Goal: Information Seeking & Learning: Learn about a topic

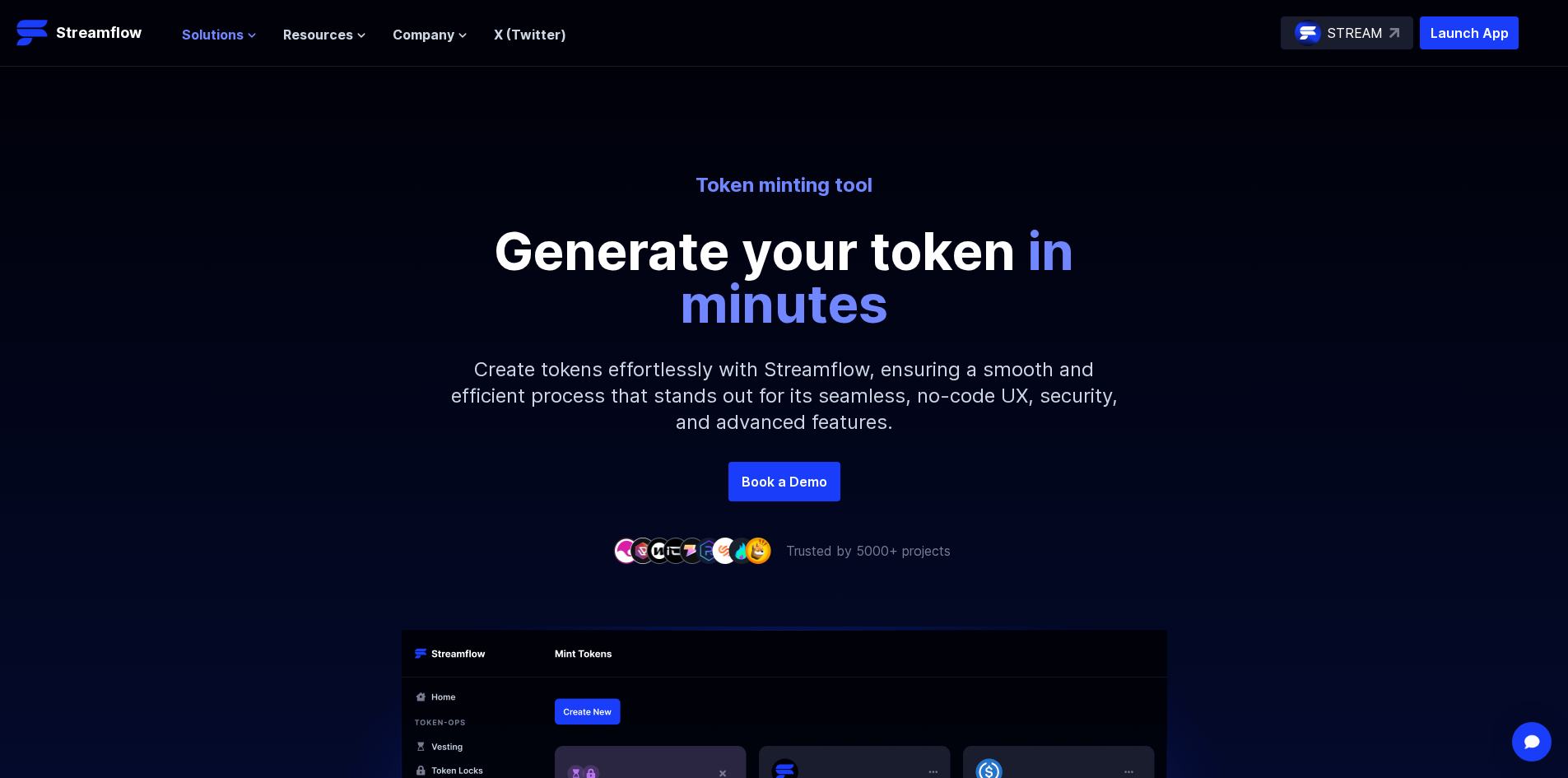
click at [251, 36] on icon at bounding box center [251, 35] width 7 height 3
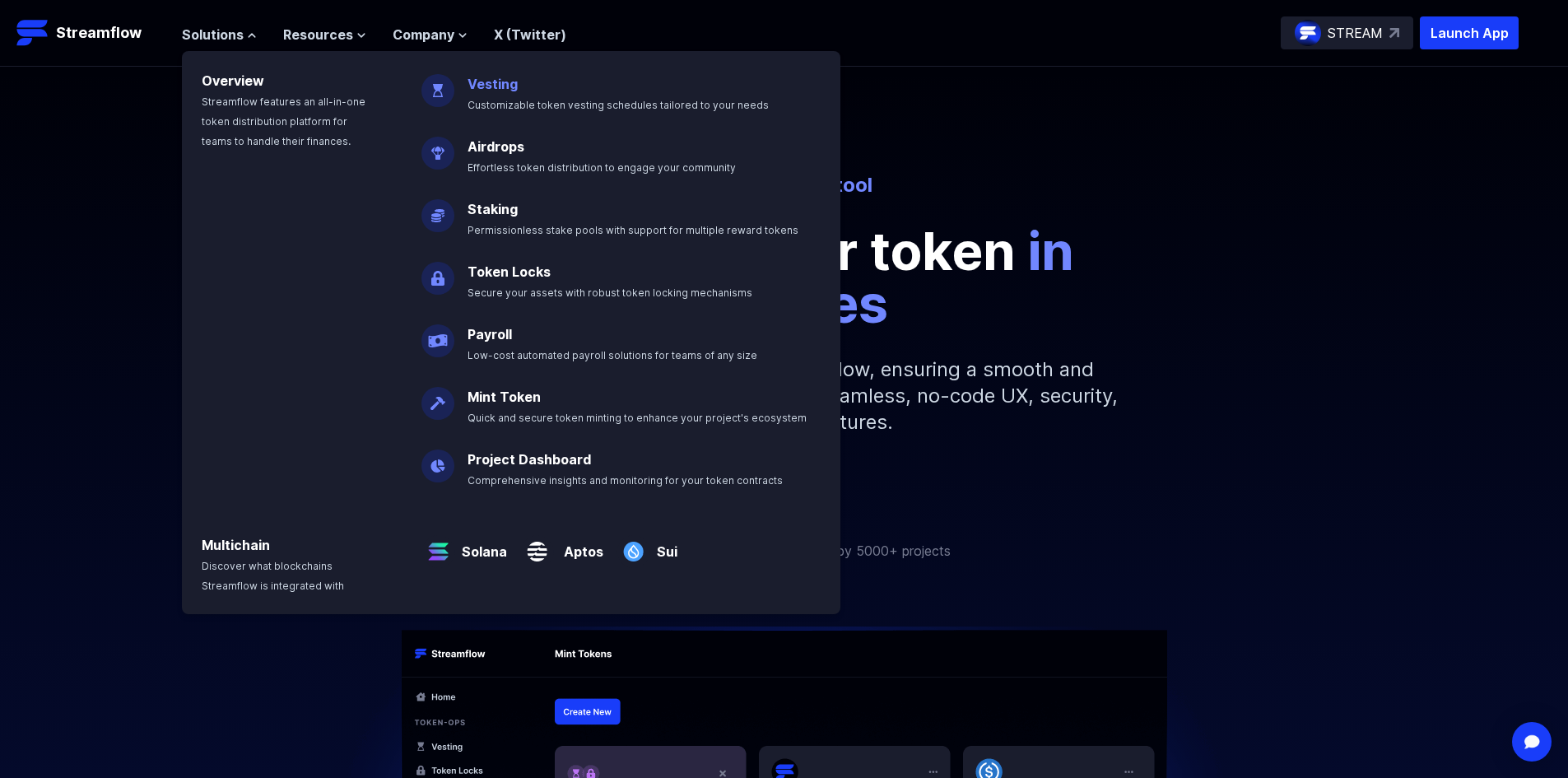
click at [503, 74] on p "Vesting Customizable token vesting schedules tailored to your needs" at bounding box center [629, 88] width 344 height 53
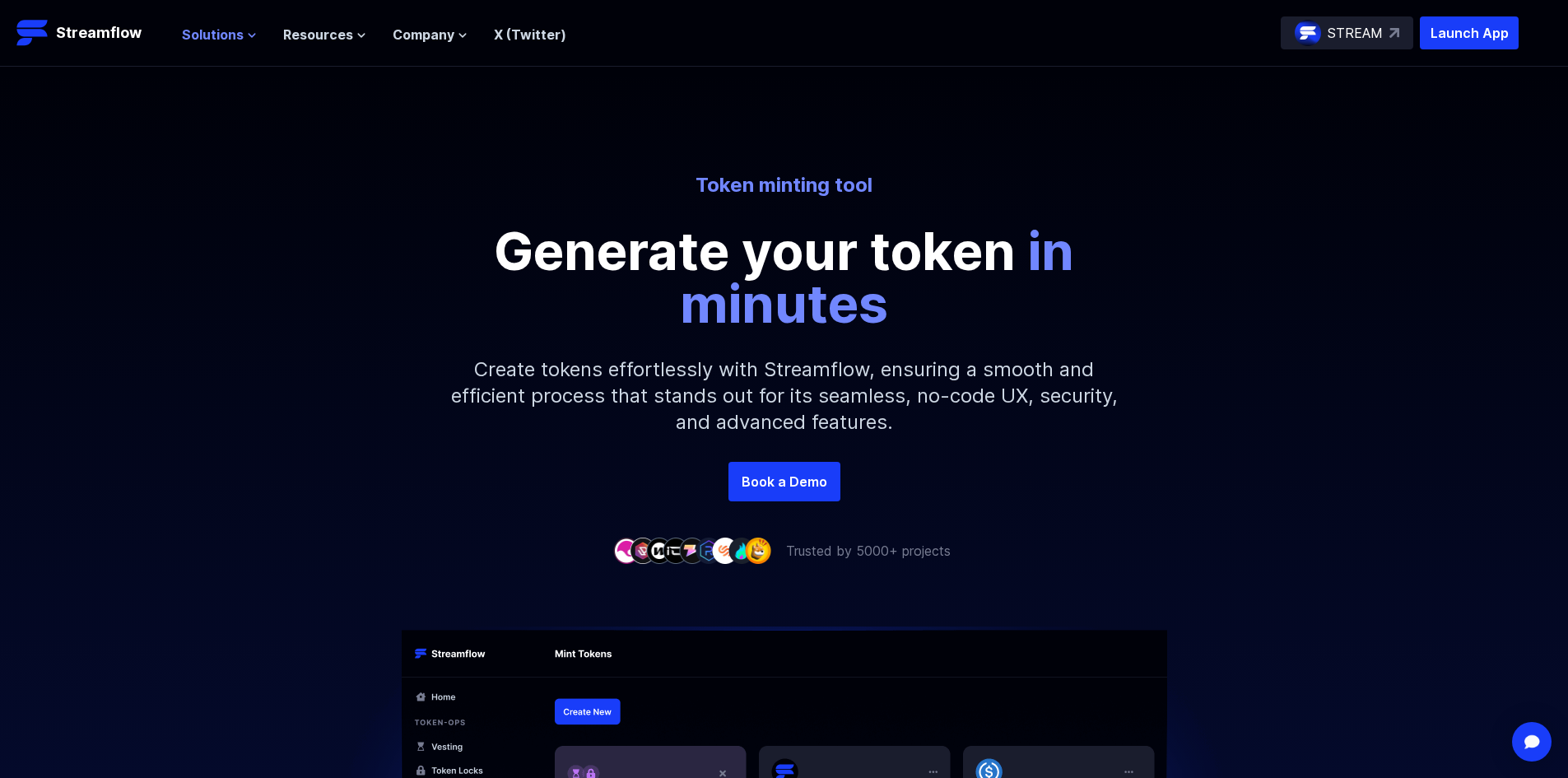
click at [243, 41] on button "Solutions" at bounding box center [219, 34] width 75 height 20
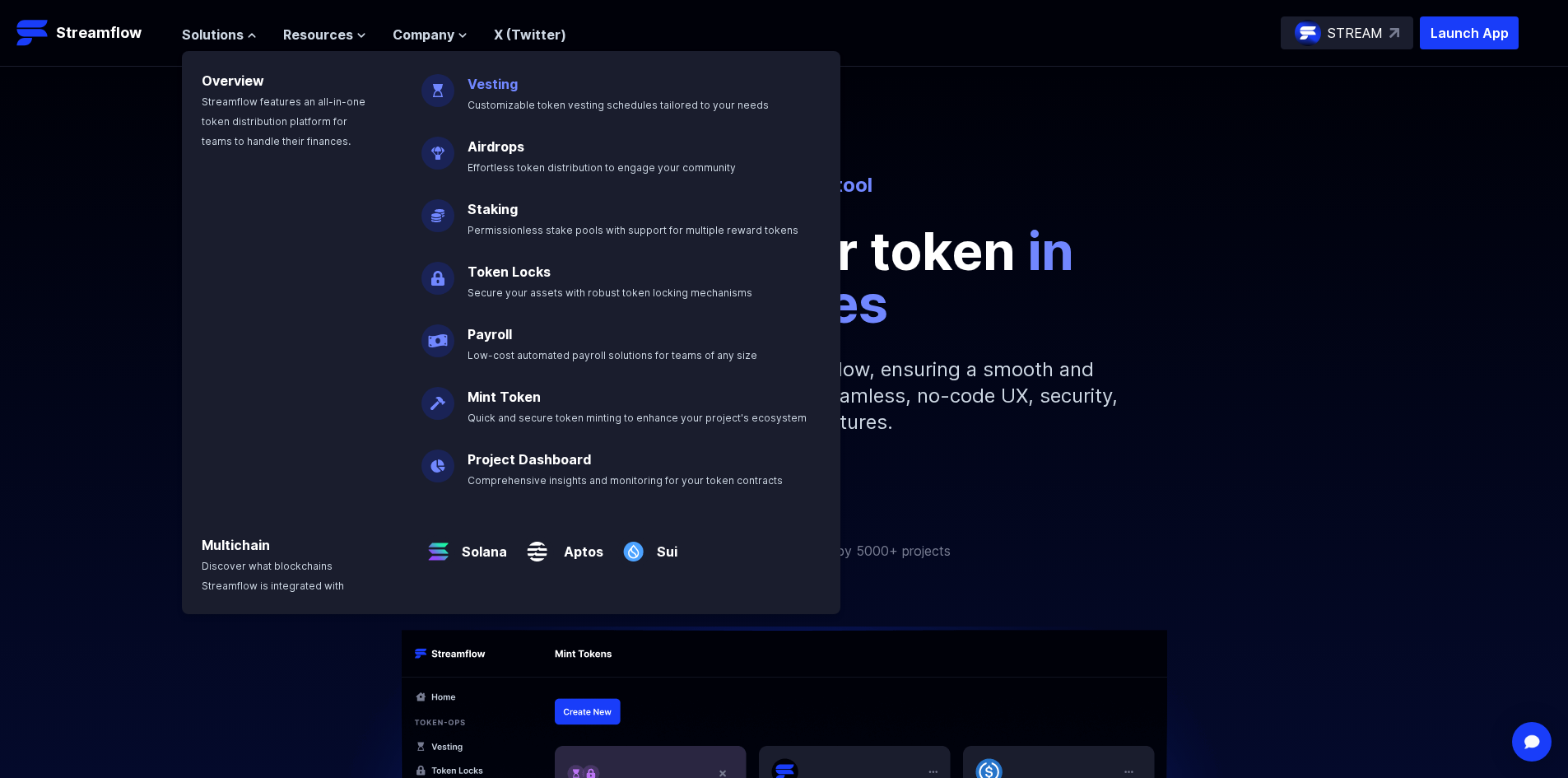
click at [463, 95] on p "Vesting Customizable token vesting schedules tailored to your needs" at bounding box center [629, 88] width 344 height 53
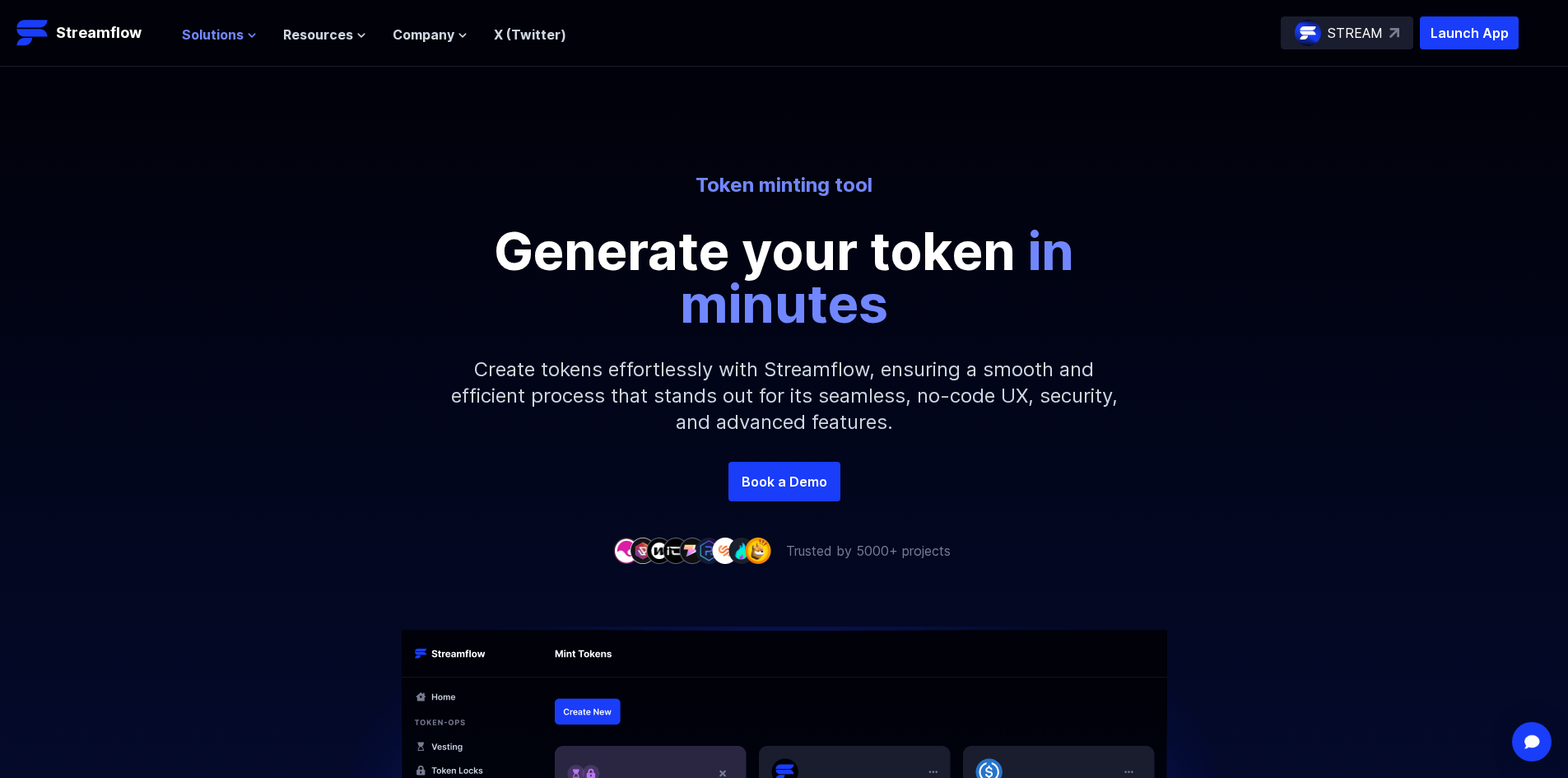
click at [251, 35] on icon at bounding box center [251, 35] width 7 height 3
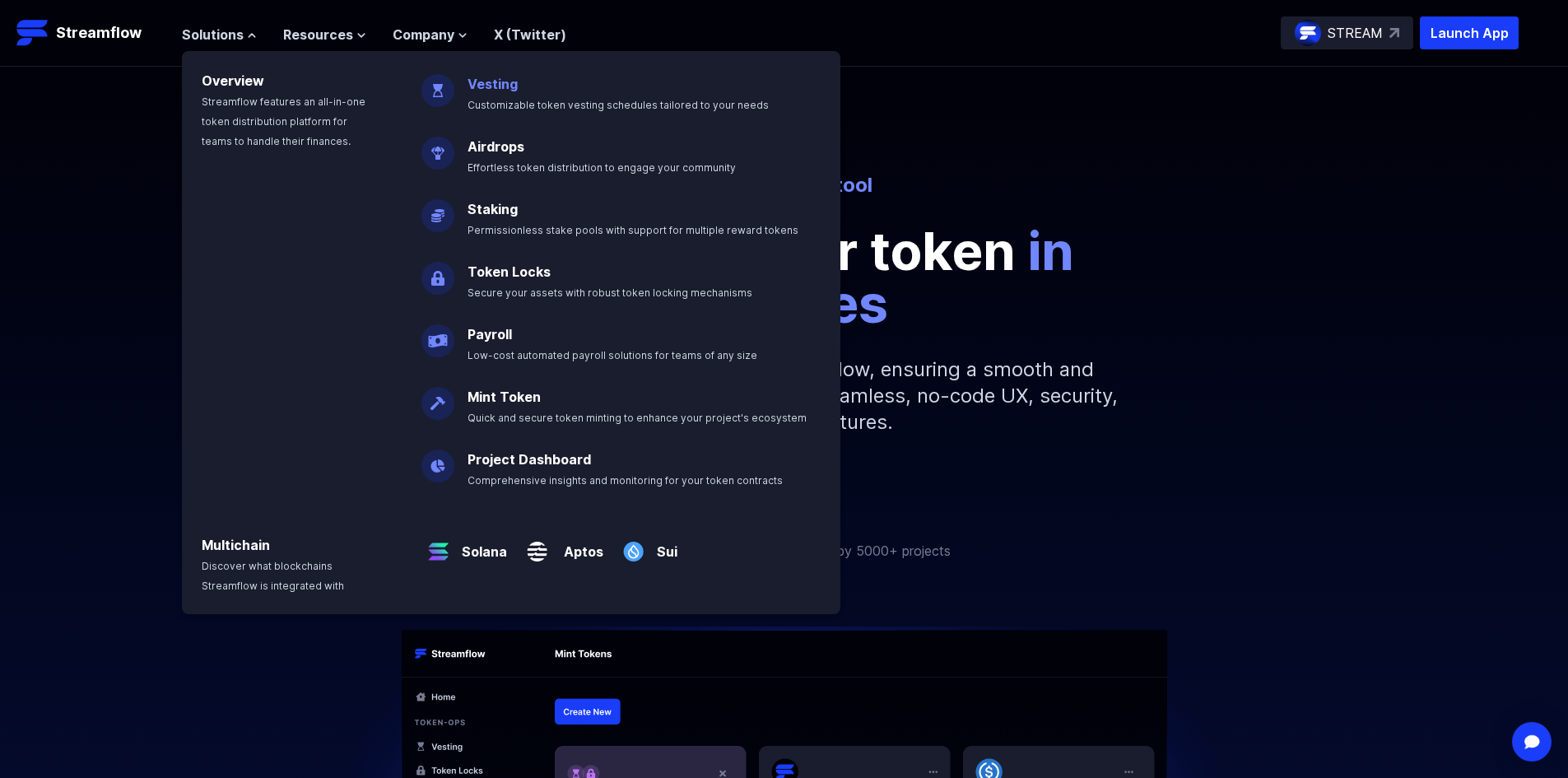
click at [482, 82] on link "Vesting" at bounding box center [493, 83] width 50 height 16
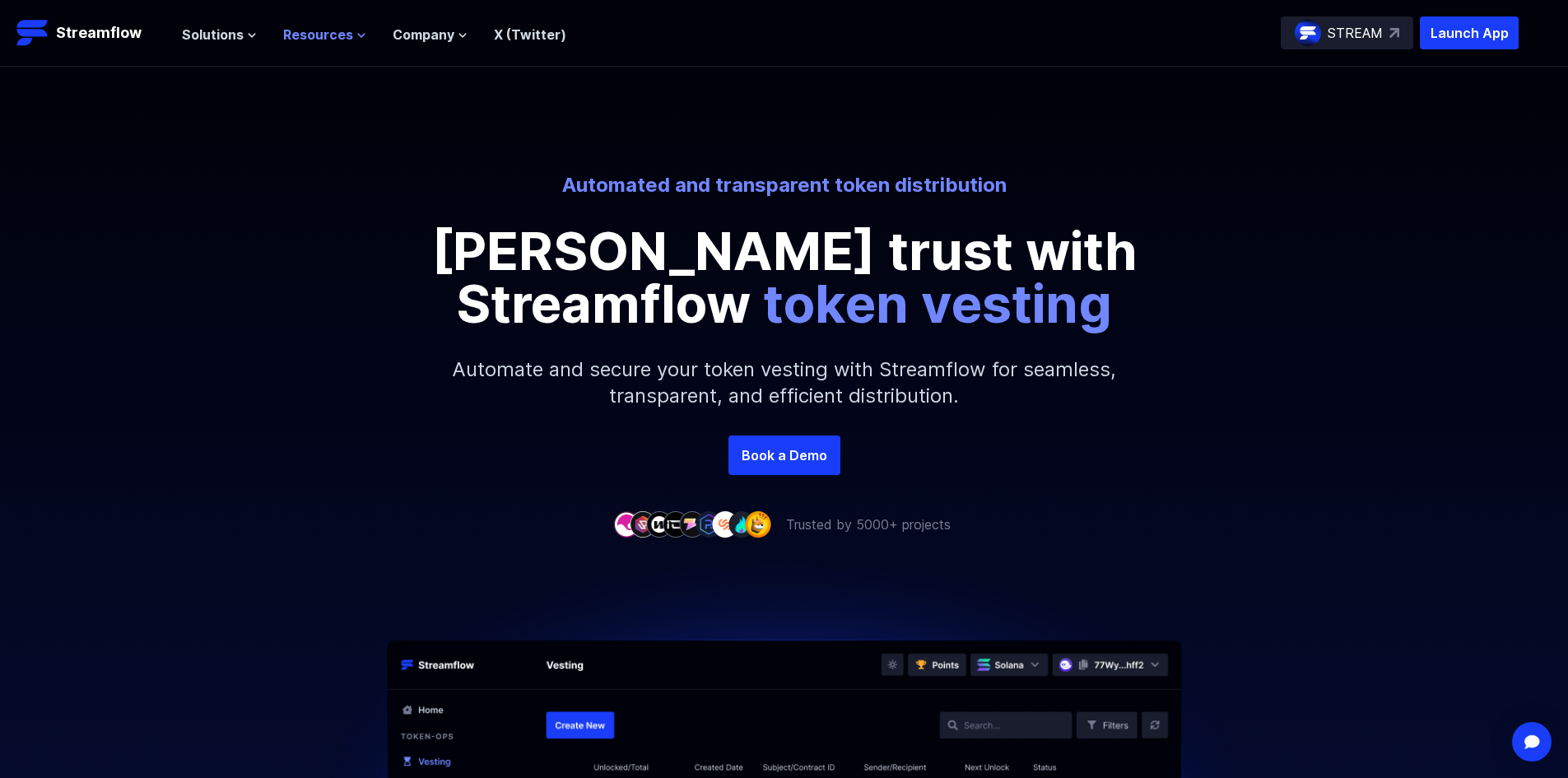
click at [358, 35] on icon at bounding box center [361, 35] width 7 height 3
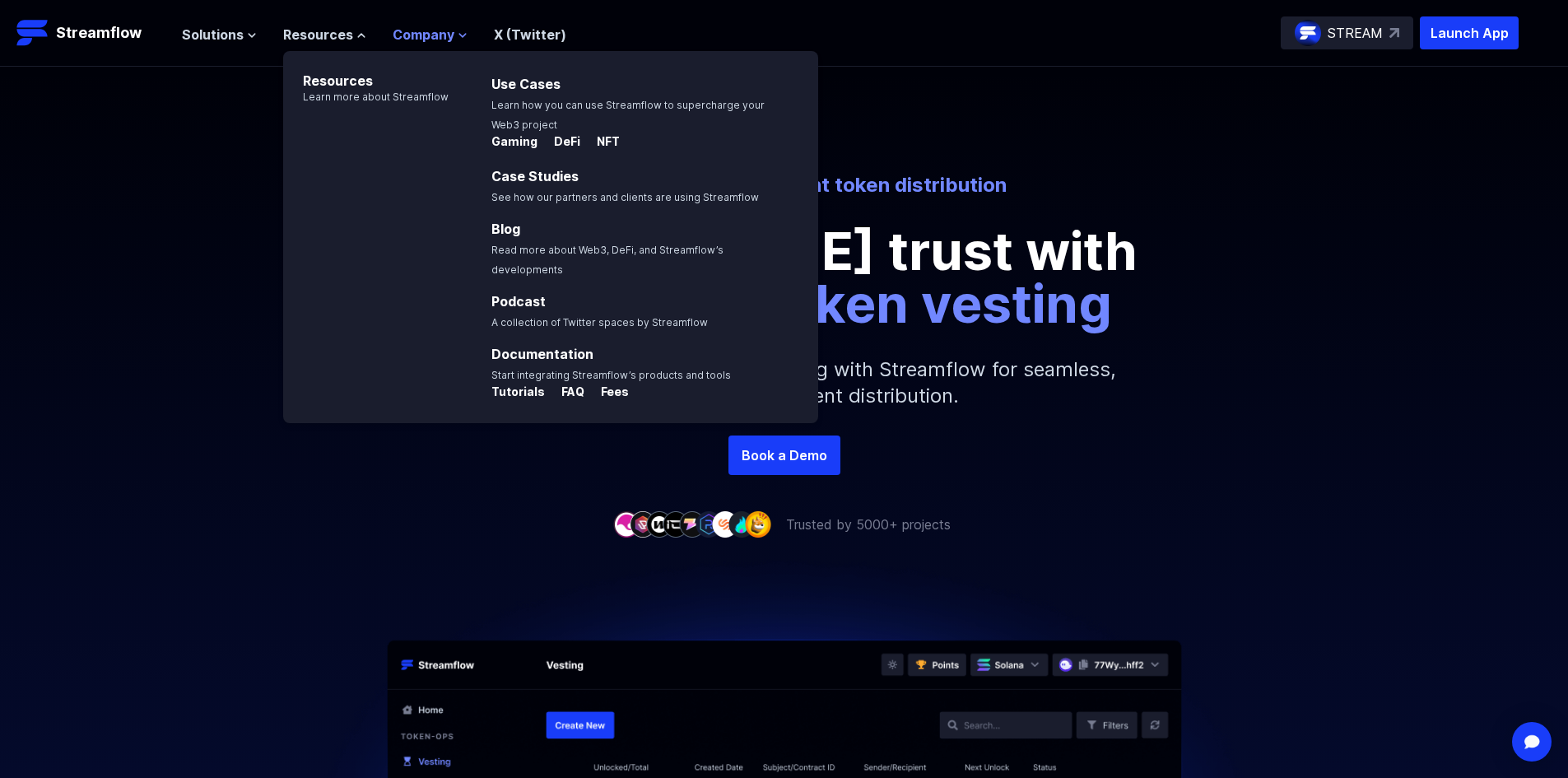
click at [460, 27] on button "Company" at bounding box center [430, 34] width 75 height 20
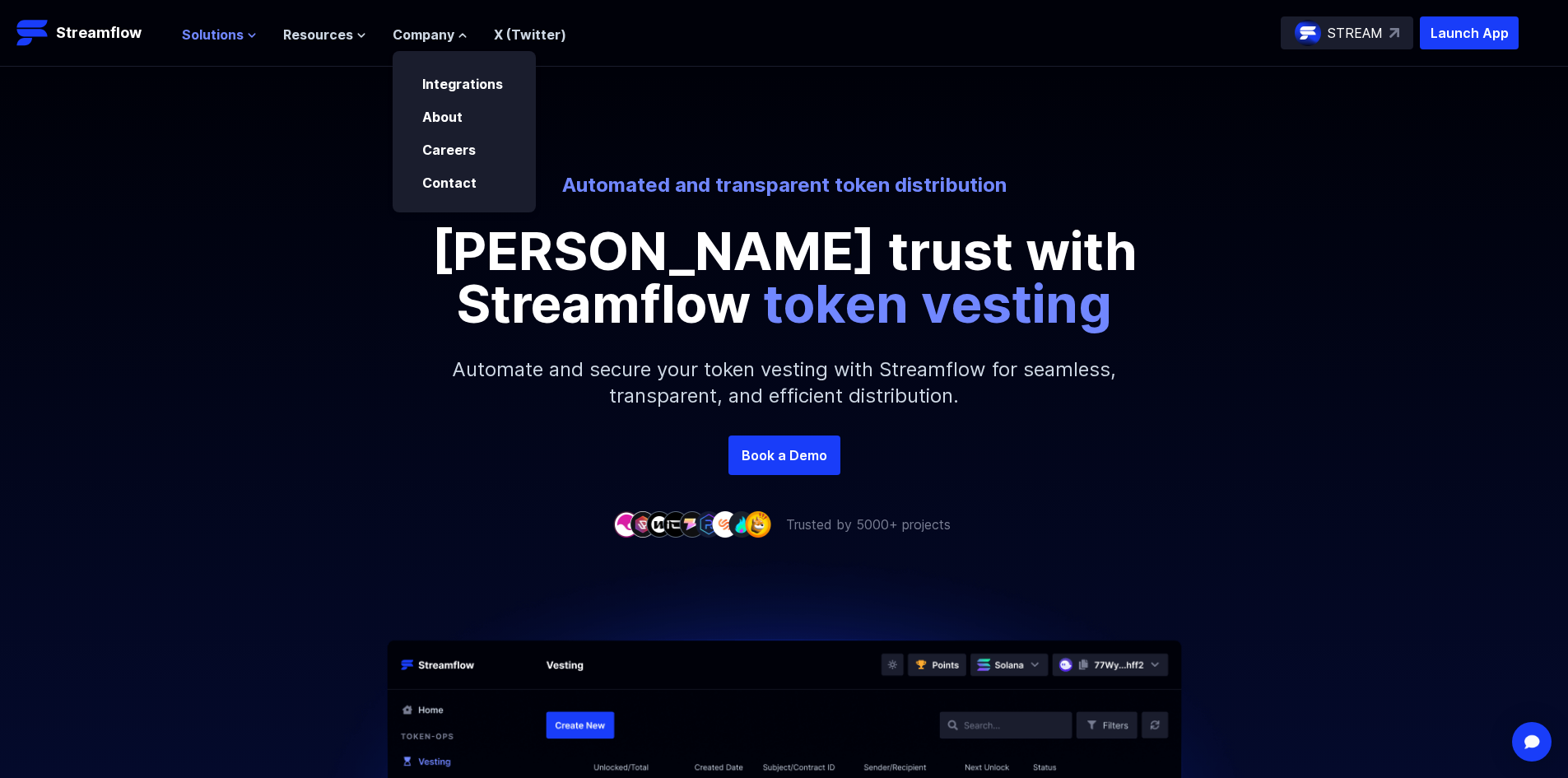
click at [251, 34] on icon at bounding box center [251, 35] width 7 height 3
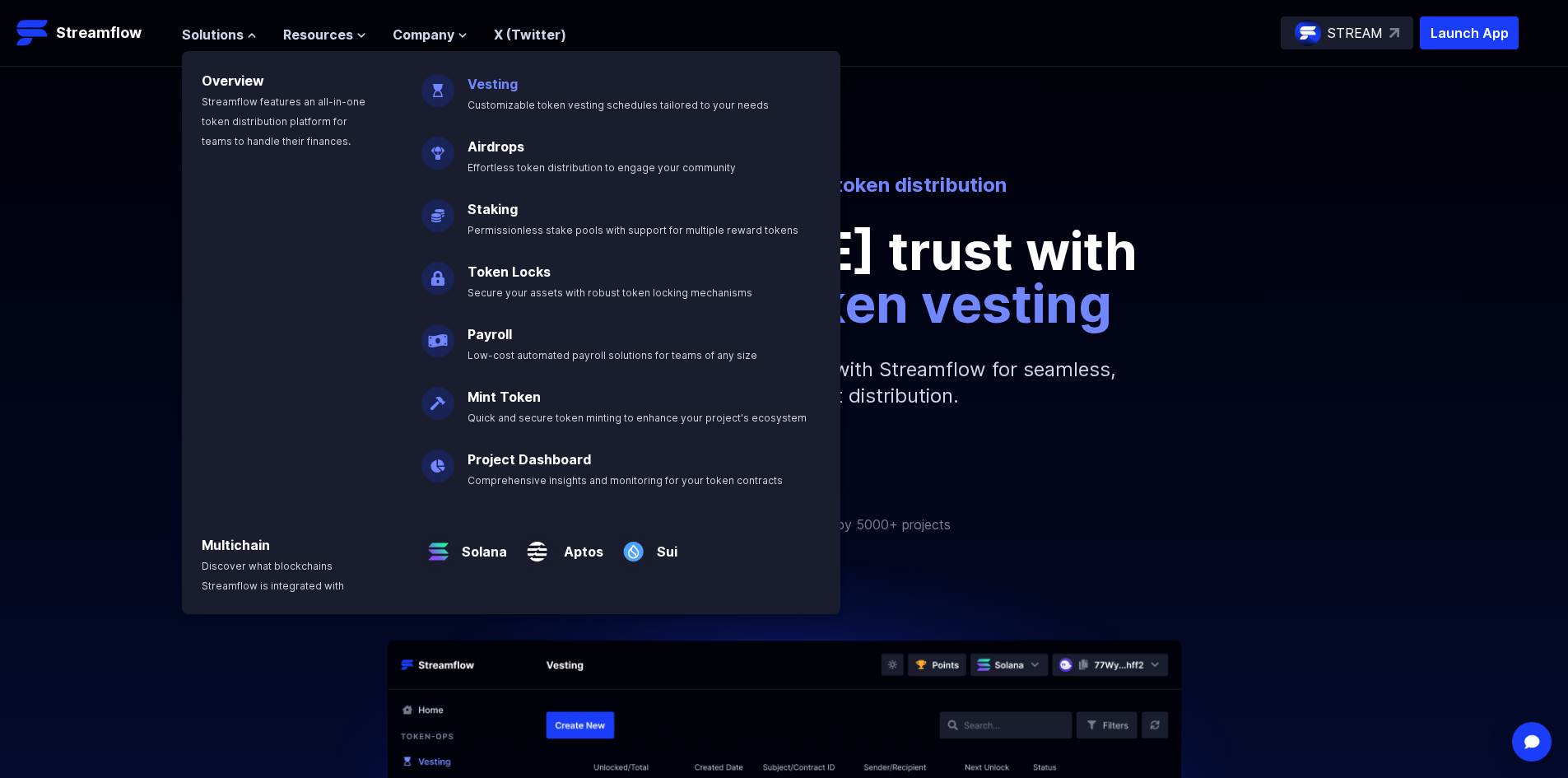
click at [510, 89] on link "Vesting" at bounding box center [493, 83] width 50 height 16
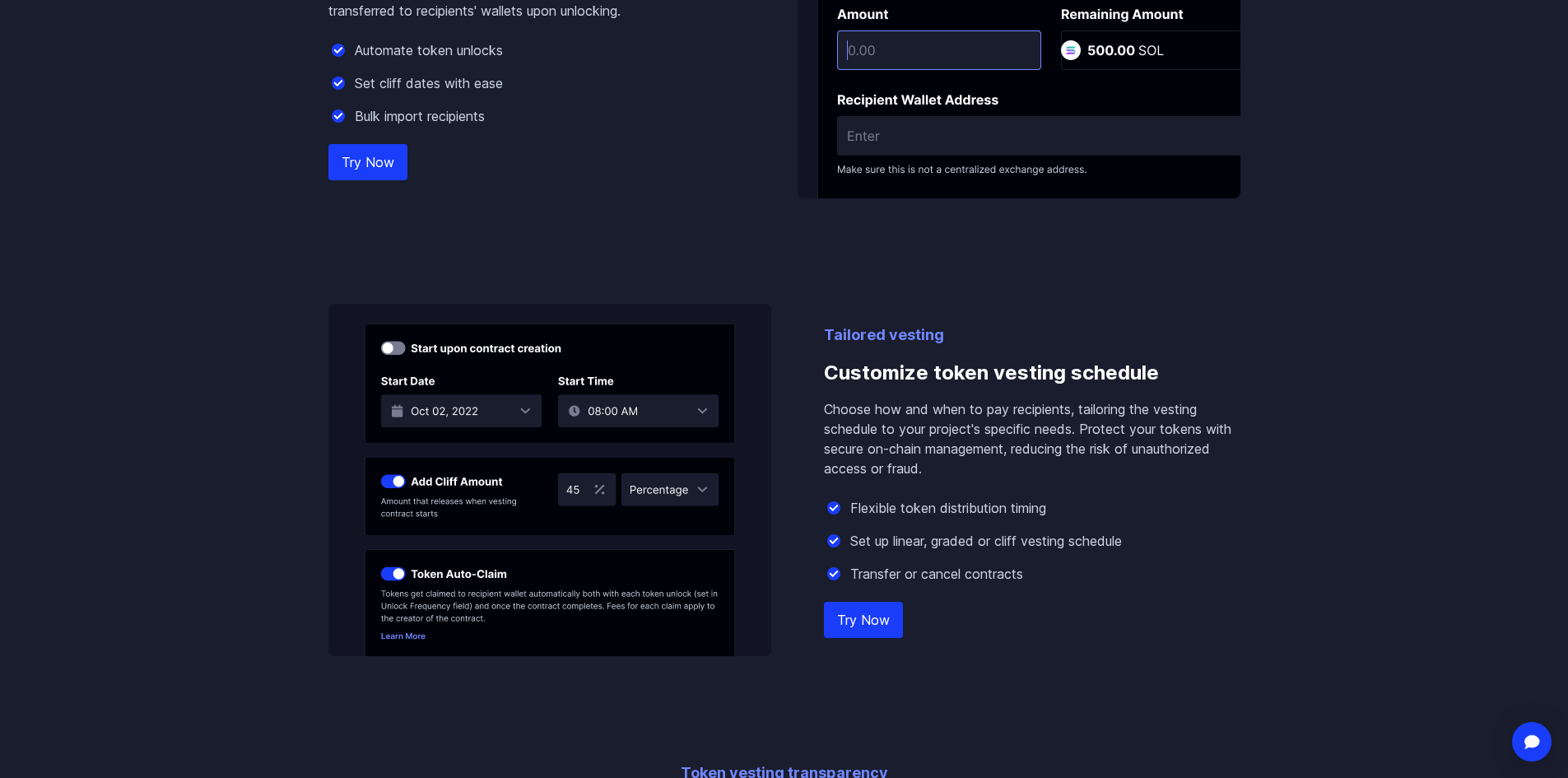
scroll to position [1153, 0]
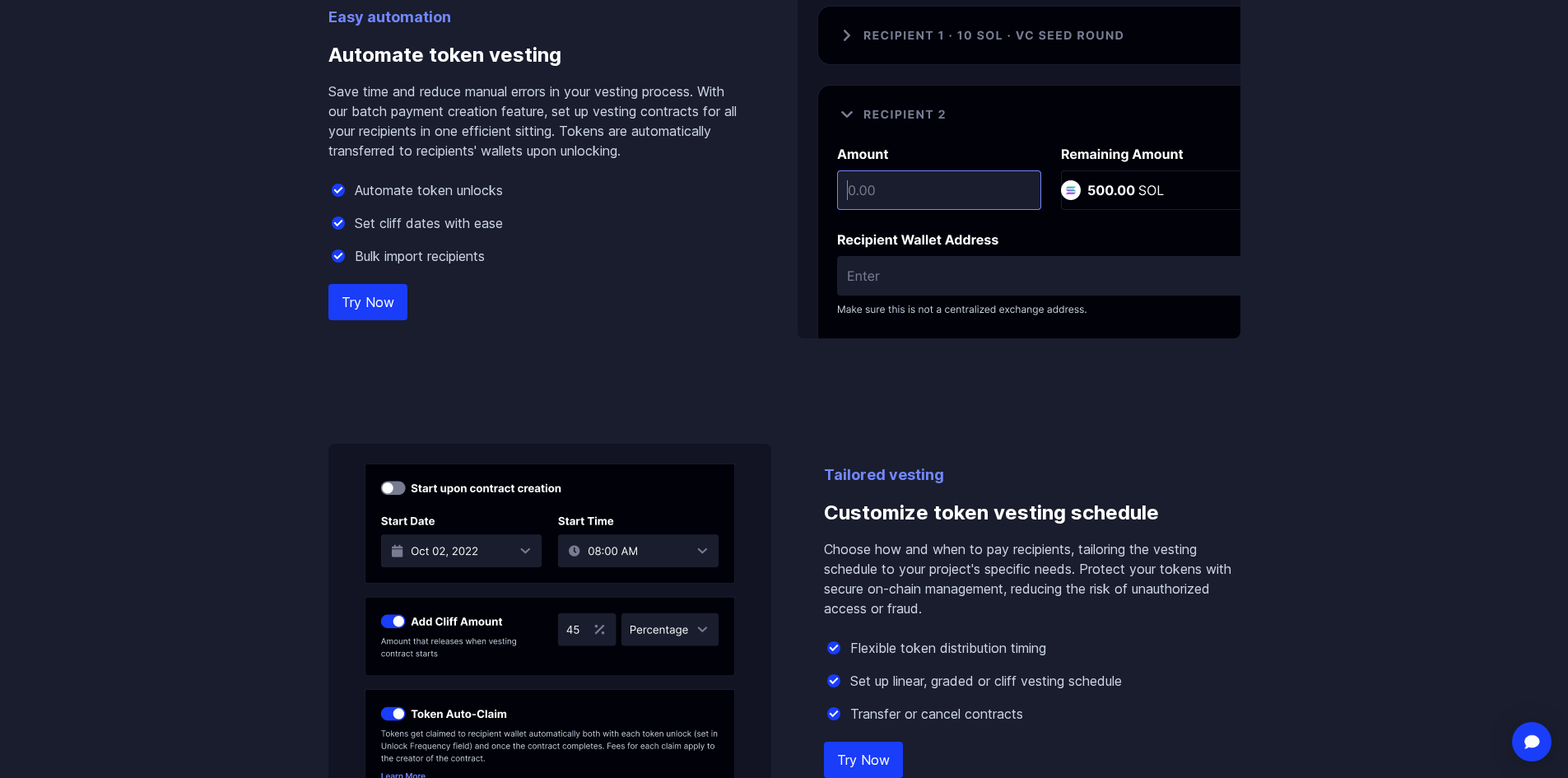
click at [363, 317] on link "Try Now" at bounding box center [368, 302] width 79 height 36
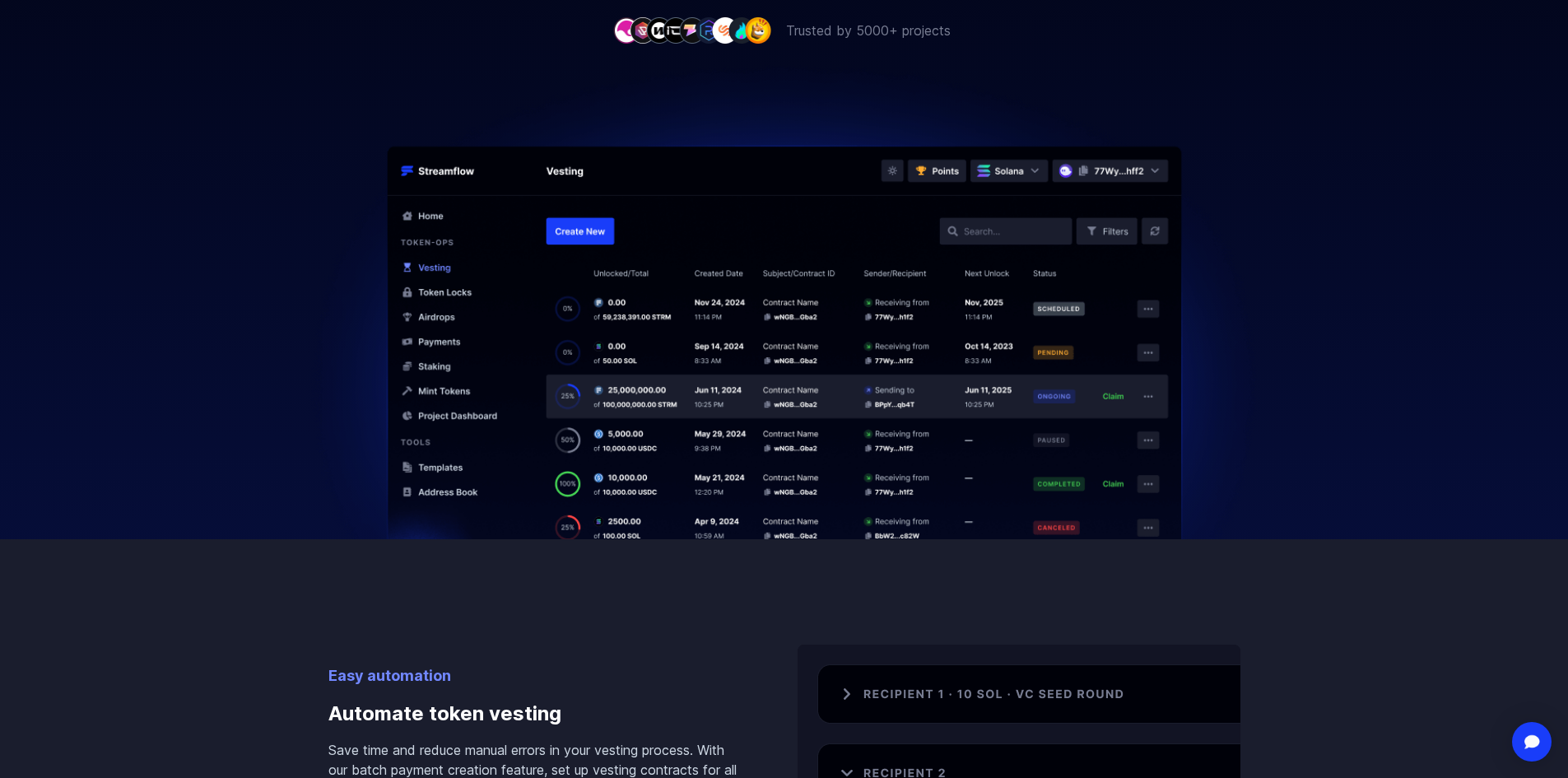
scroll to position [330, 0]
